Goal: Information Seeking & Learning: Check status

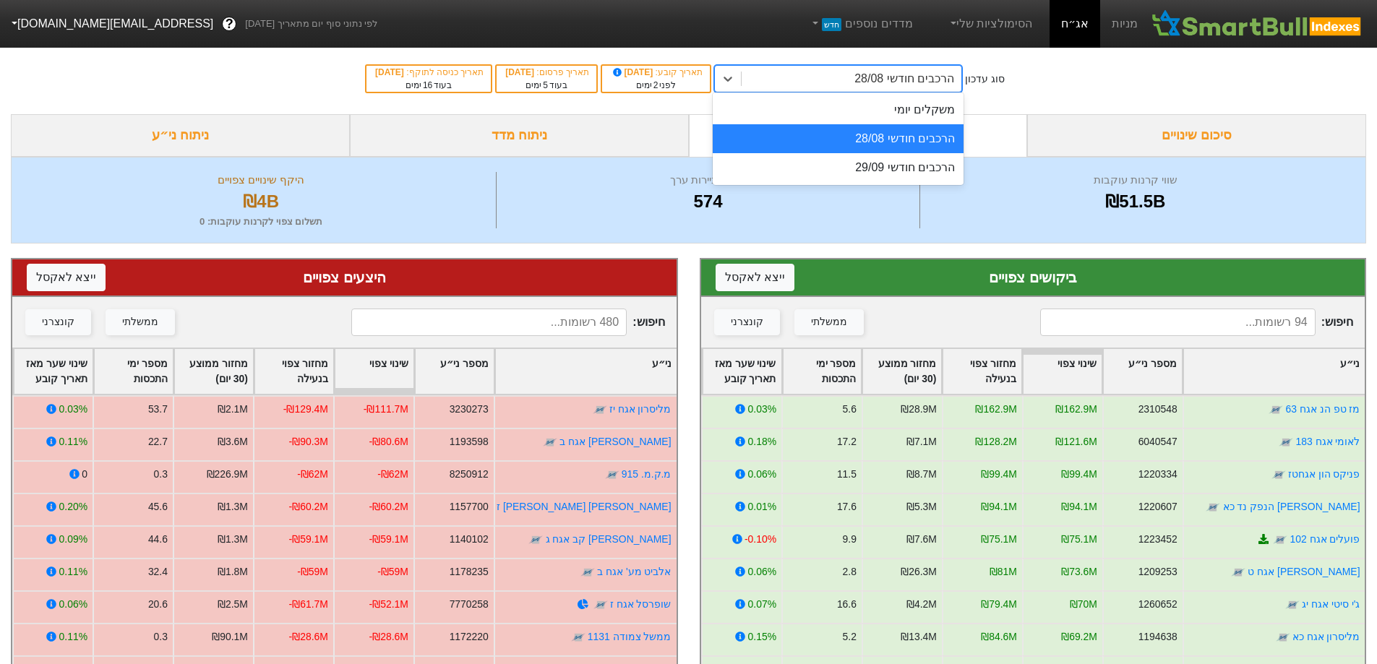
click at [931, 70] on div "הרכבים חודשי 28/08" at bounding box center [904, 78] width 100 height 17
click at [925, 106] on div "משקלים יומי" at bounding box center [838, 109] width 251 height 29
